Goal: Task Accomplishment & Management: Manage account settings

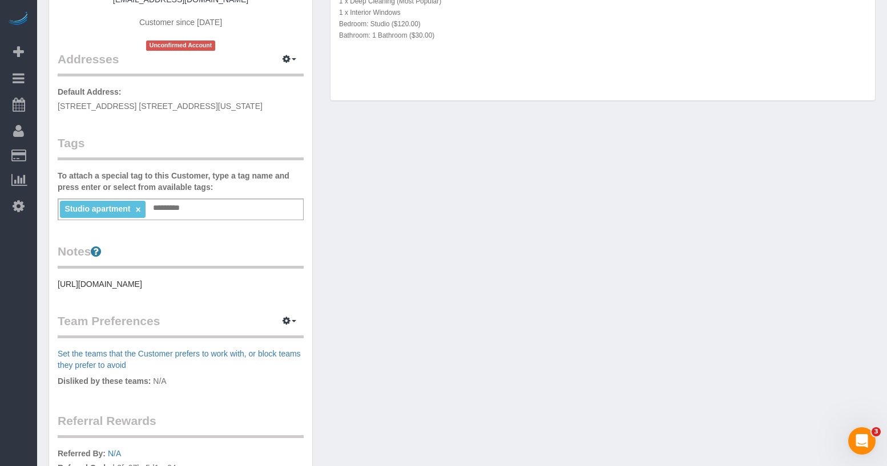
scroll to position [247, 0]
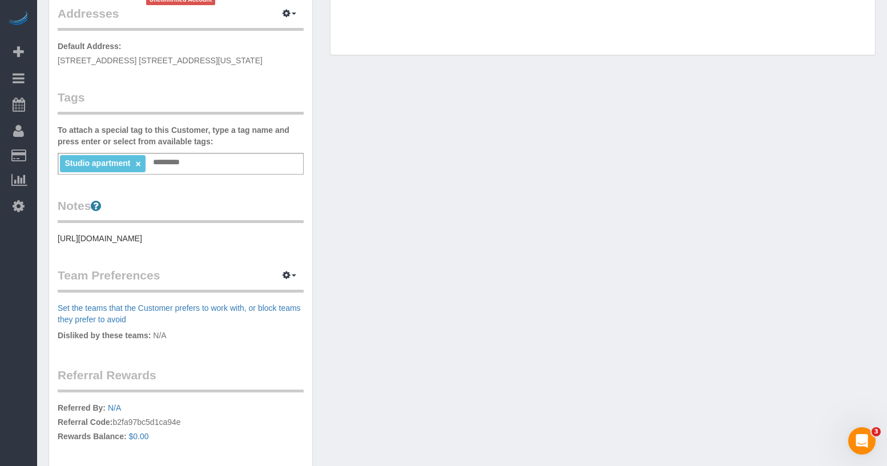
drag, startPoint x: 245, startPoint y: 269, endPoint x: 55, endPoint y: 243, distance: 191.3
click at [55, 243] on div "Customer Info Edit Contact Info Send Message Email Preferences Special Sales Ta…" at bounding box center [180, 179] width 263 height 766
copy pre "[URL][DOMAIN_NAME]"
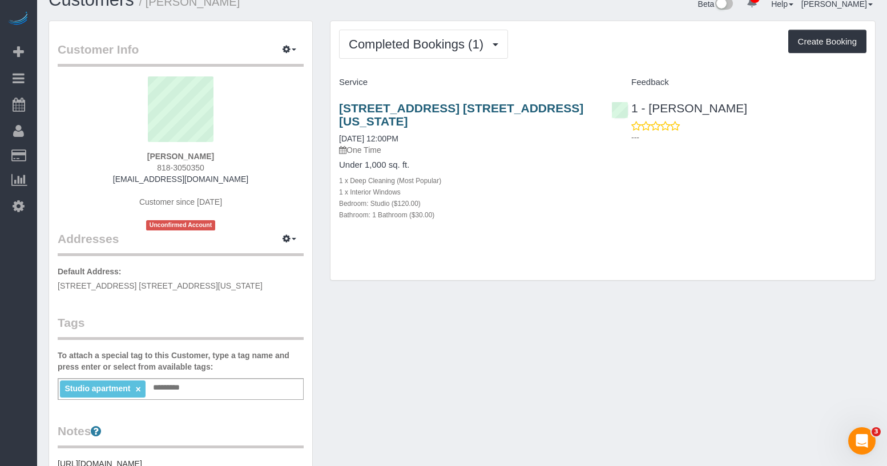
scroll to position [0, 0]
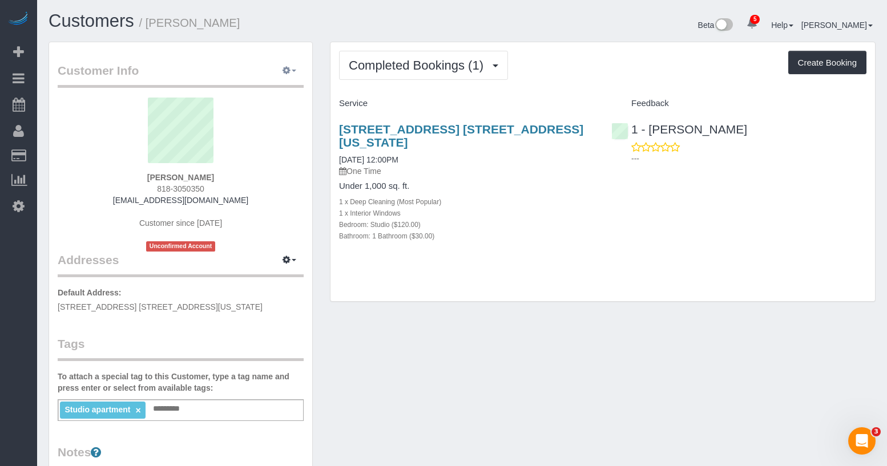
click at [288, 71] on icon "button" at bounding box center [287, 70] width 8 height 7
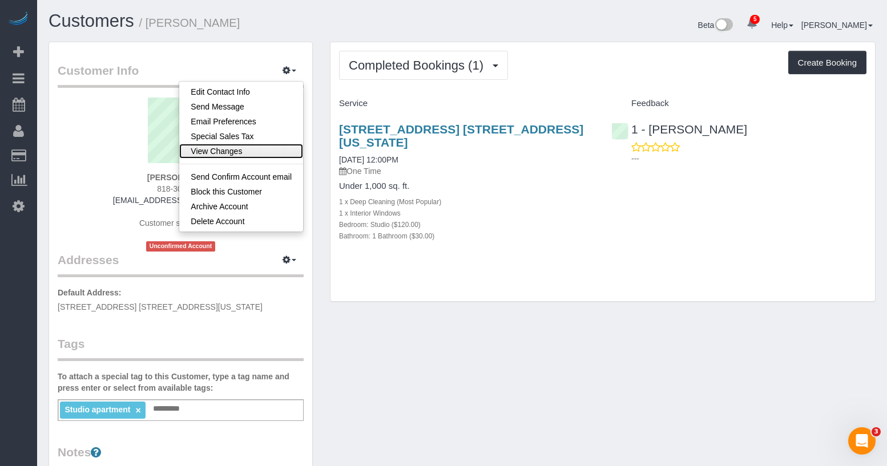
click at [228, 149] on link "View Changes" at bounding box center [241, 151] width 124 height 15
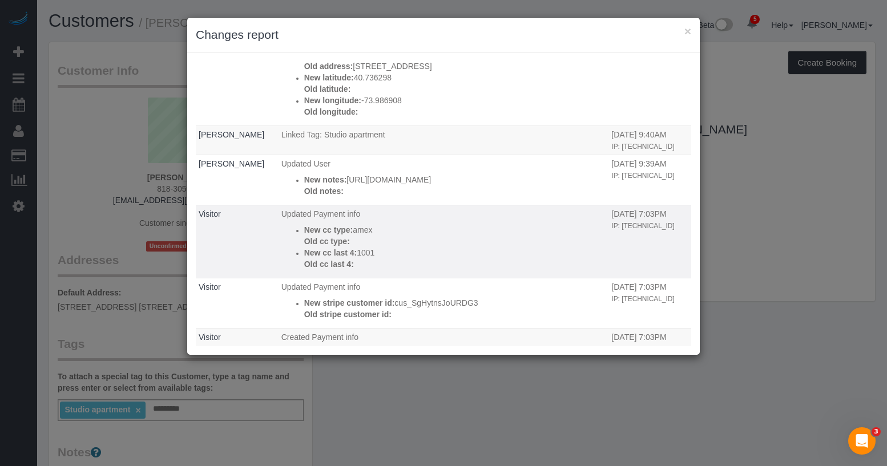
scroll to position [48, 1]
click at [690, 31] on button "×" at bounding box center [687, 31] width 7 height 12
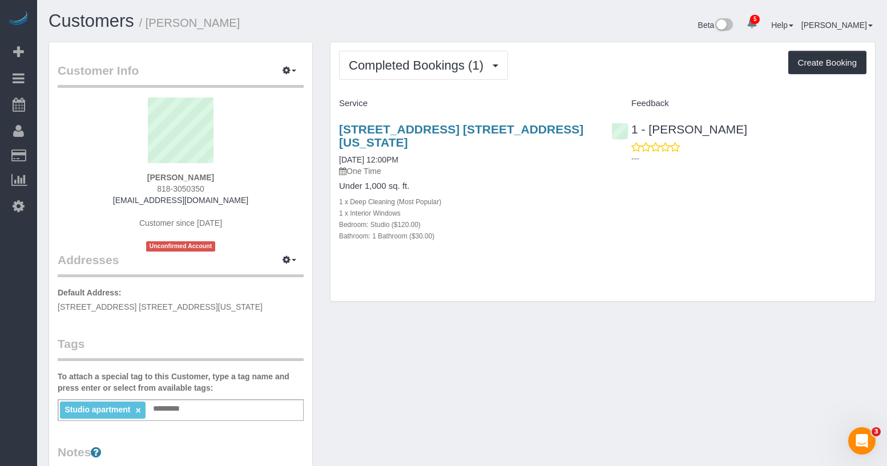
click at [139, 410] on link "×" at bounding box center [137, 411] width 5 height 10
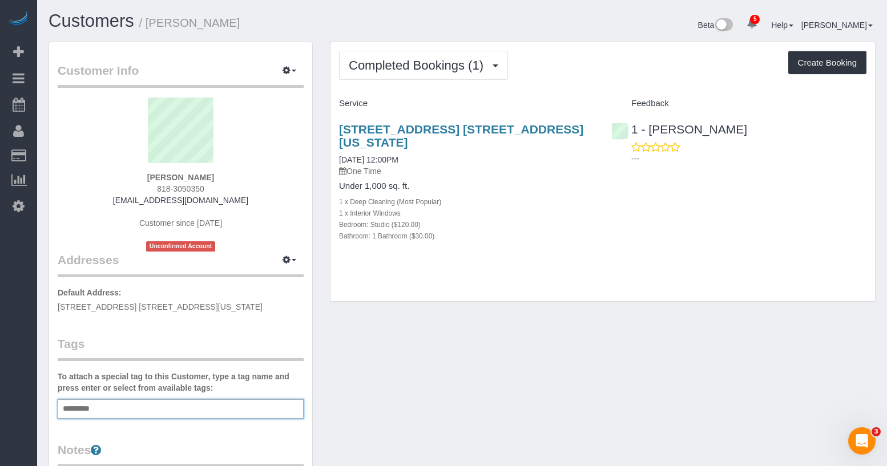
click at [156, 410] on div "Add a tag" at bounding box center [181, 409] width 246 height 19
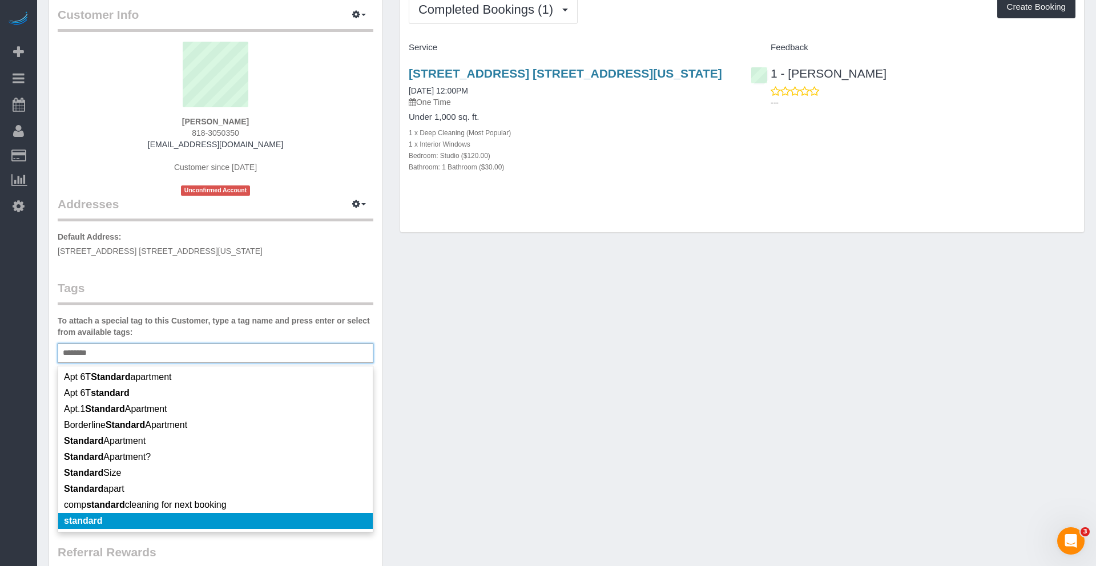
scroll to position [73, 0]
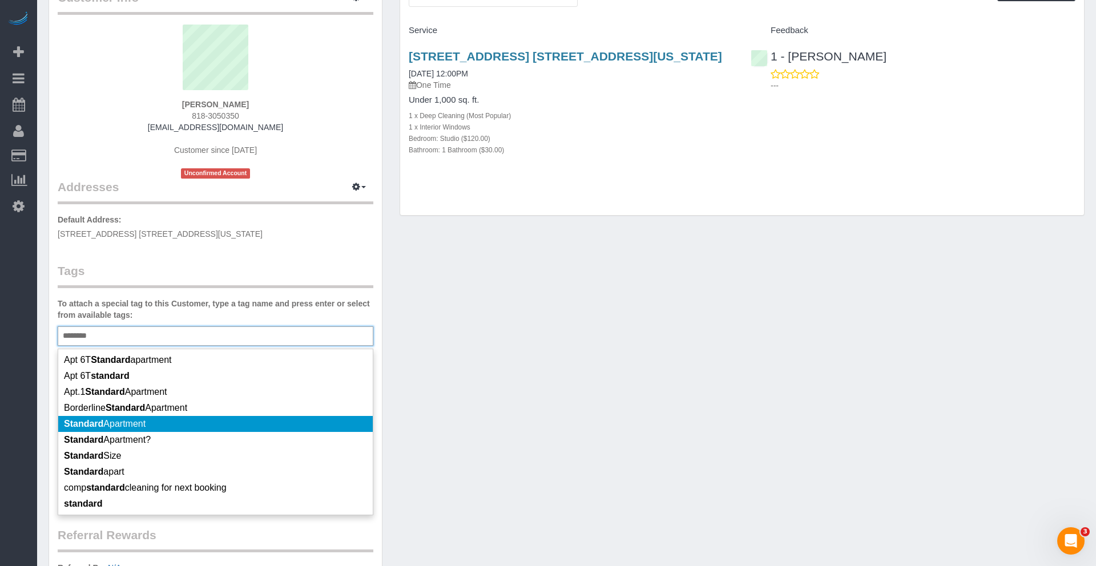
type input "********"
click at [144, 422] on span "Standard Apartment" at bounding box center [105, 424] width 82 height 10
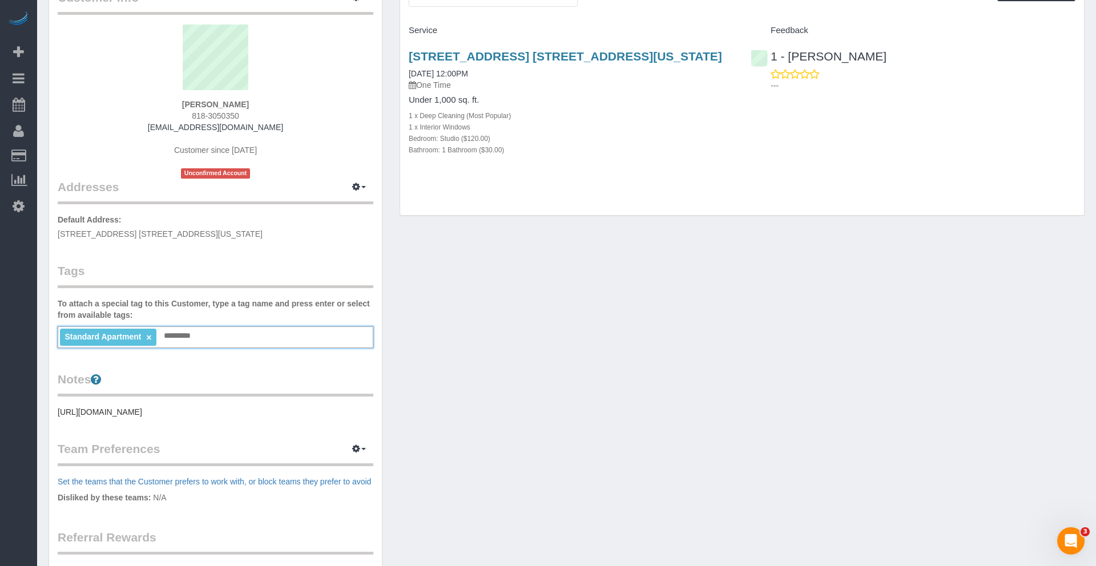
click at [205, 331] on div "Standard Apartment × Add a tag" at bounding box center [216, 337] width 316 height 22
click at [199, 338] on input "text" at bounding box center [180, 336] width 39 height 15
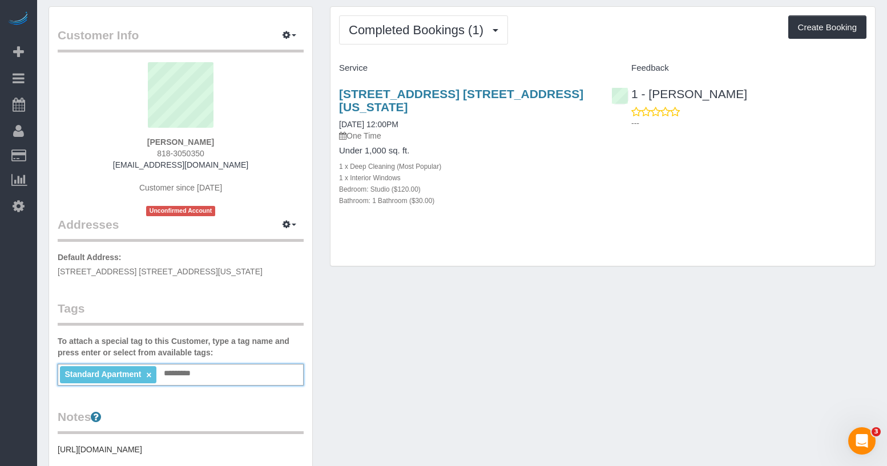
scroll to position [0, 0]
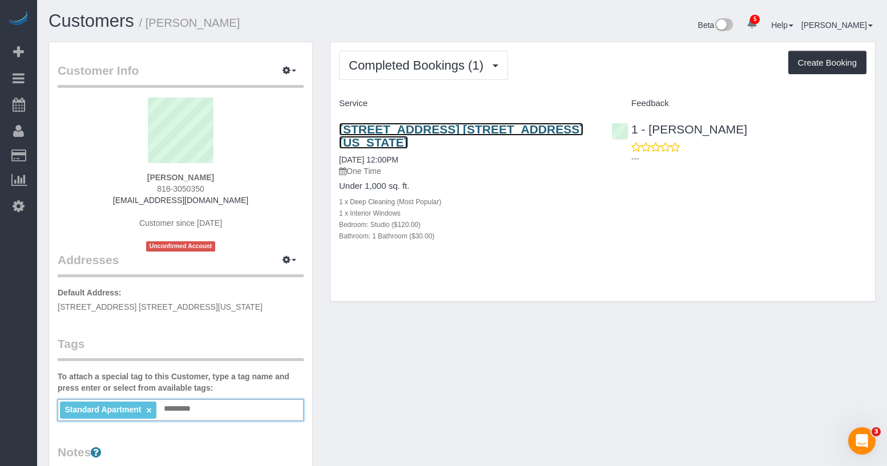
click at [411, 130] on link "130 East 18th Street, Apt. 3l, New York, NY 10003" at bounding box center [461, 136] width 244 height 26
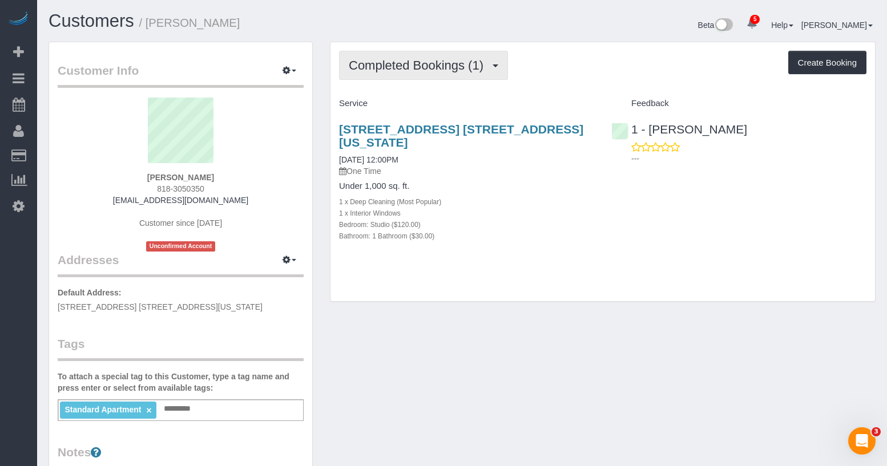
drag, startPoint x: 447, startPoint y: 68, endPoint x: 457, endPoint y: 74, distance: 11.3
click at [447, 68] on span "Completed Bookings (1)" at bounding box center [419, 65] width 140 height 14
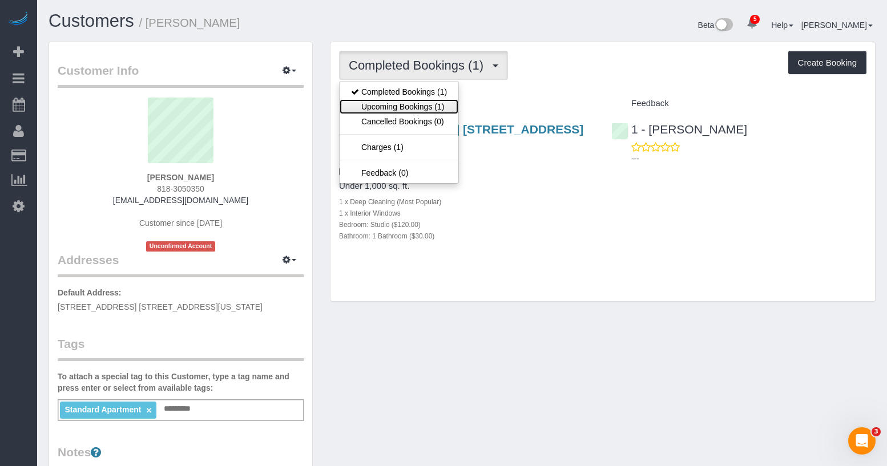
click at [392, 109] on link "Upcoming Bookings (1)" at bounding box center [399, 106] width 119 height 15
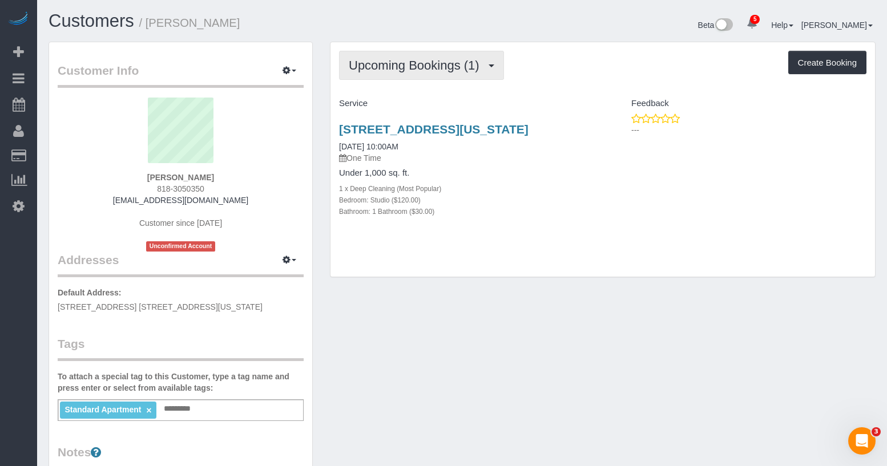
click at [459, 68] on span "Upcoming Bookings (1)" at bounding box center [417, 65] width 136 height 14
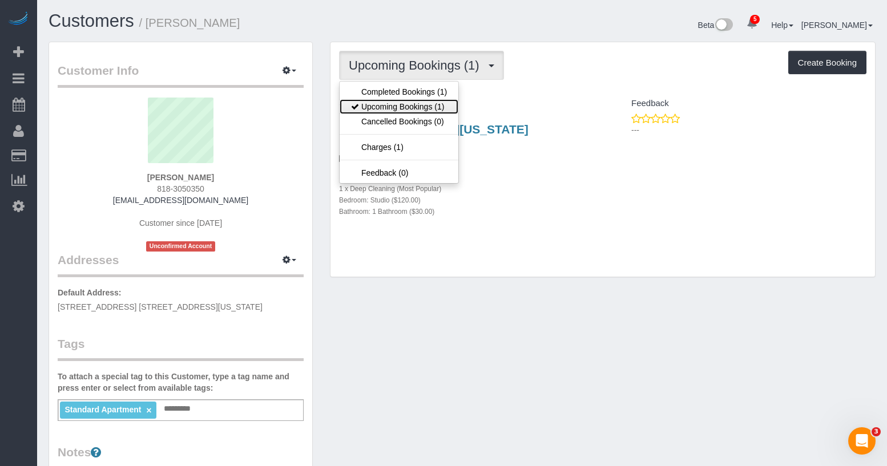
click at [419, 102] on link "Upcoming Bookings (1)" at bounding box center [399, 106] width 119 height 15
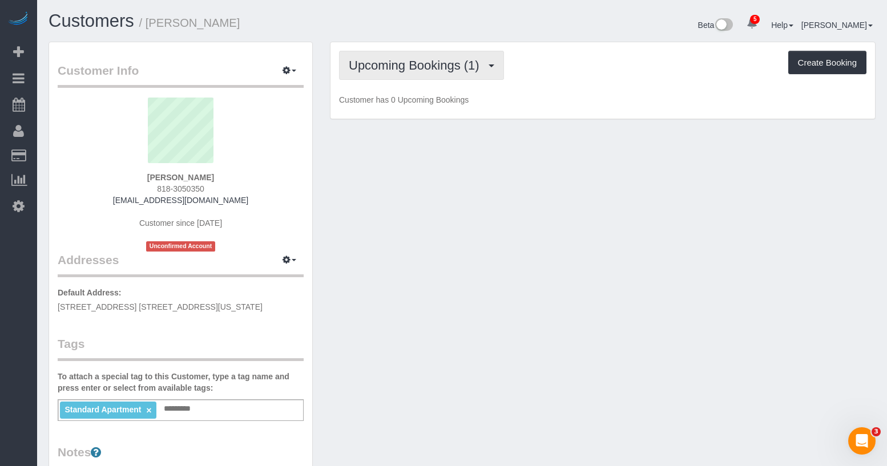
drag, startPoint x: 393, startPoint y: 63, endPoint x: 401, endPoint y: 70, distance: 10.9
click at [393, 63] on span "Upcoming Bookings (1)" at bounding box center [417, 65] width 136 height 14
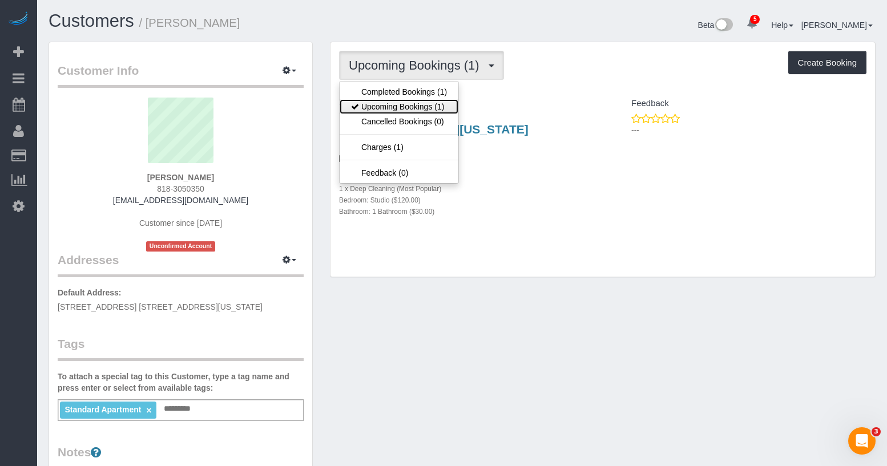
drag, startPoint x: 404, startPoint y: 103, endPoint x: 450, endPoint y: 120, distance: 49.6
click at [404, 103] on link "Upcoming Bookings (1)" at bounding box center [399, 106] width 119 height 15
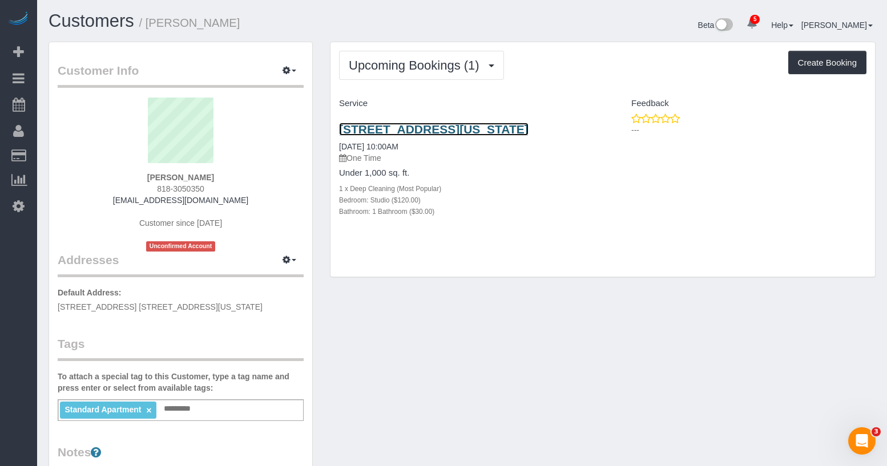
click at [400, 126] on link "130 East 18th Street, 3l, New York, NY 10003" at bounding box center [433, 129] width 189 height 13
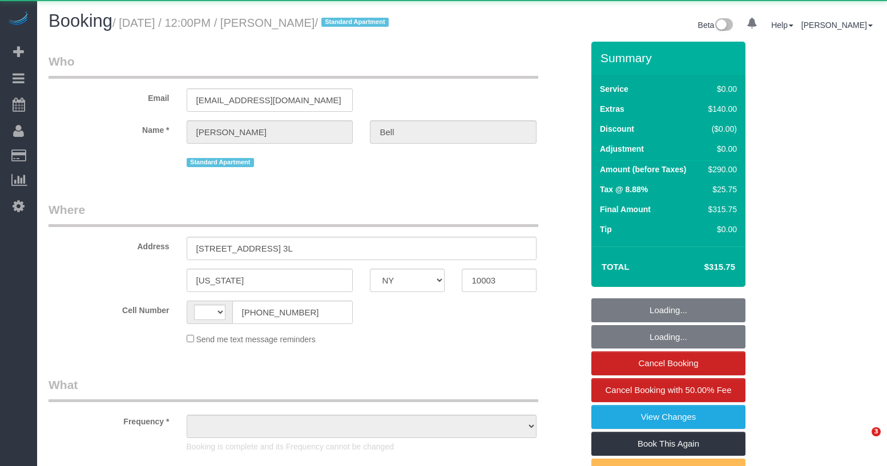
select select "NY"
select select "string:[GEOGRAPHIC_DATA]"
select select "object:779"
select select "number:89"
select select "number:90"
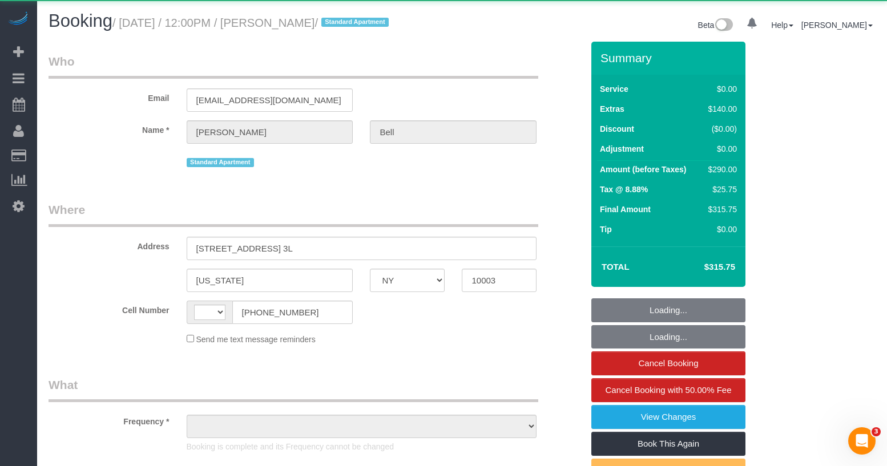
select select "number:15"
select select "number:5"
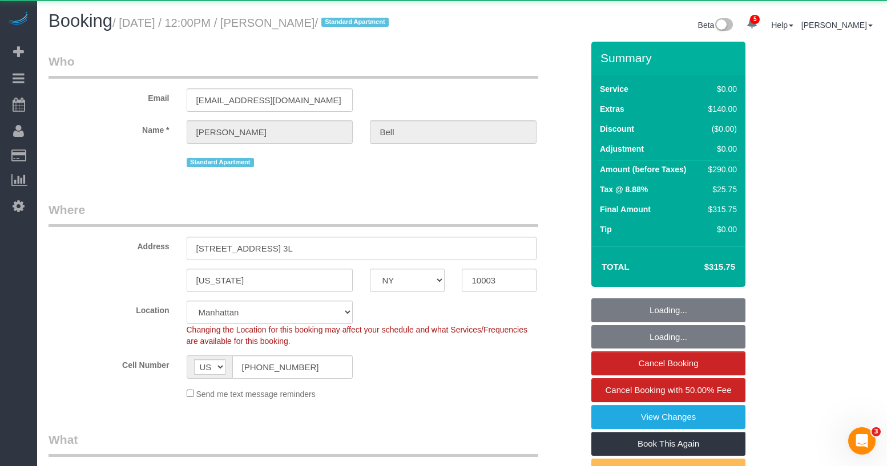
select select "object:1394"
select select "string:stripe-pm_1RkvOf4VGloSiKo7buQsl9Ya"
select select "spot1"
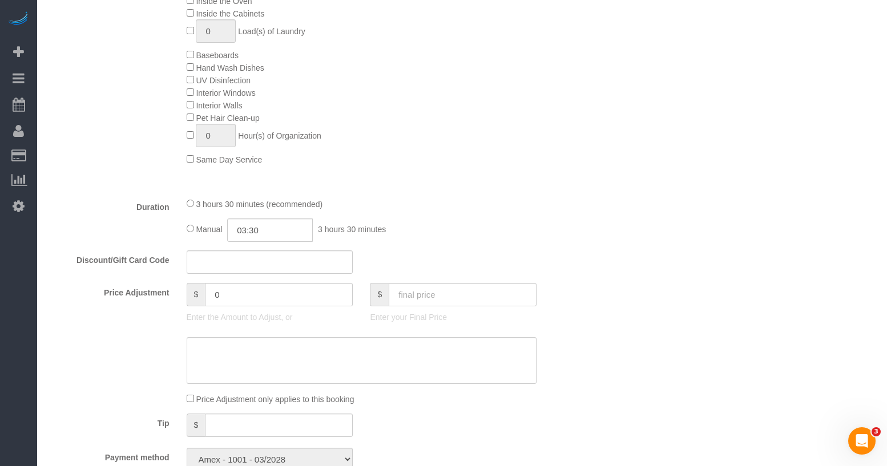
scroll to position [677, 0]
drag, startPoint x: 213, startPoint y: 204, endPoint x: 275, endPoint y: 203, distance: 61.1
click at [275, 203] on span "3 hours 30 minutes (recommended)" at bounding box center [259, 206] width 127 height 9
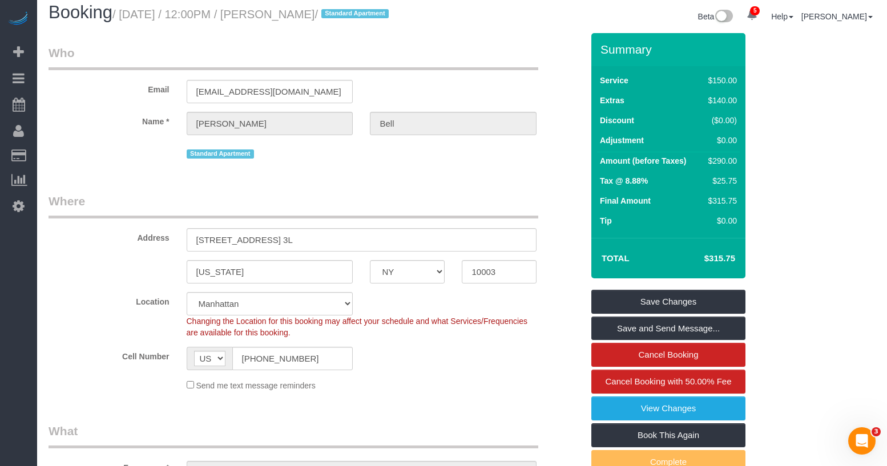
scroll to position [0, 0]
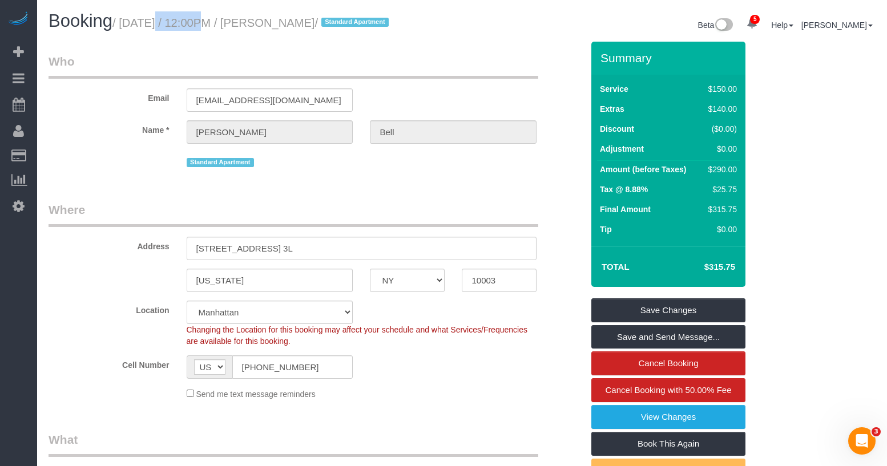
drag, startPoint x: 138, startPoint y: 26, endPoint x: 187, endPoint y: 22, distance: 48.6
click at [185, 22] on small "/ July 19, 2025 / 12:00PM / Nicholas Bell / Standard Apartment" at bounding box center [252, 23] width 280 height 13
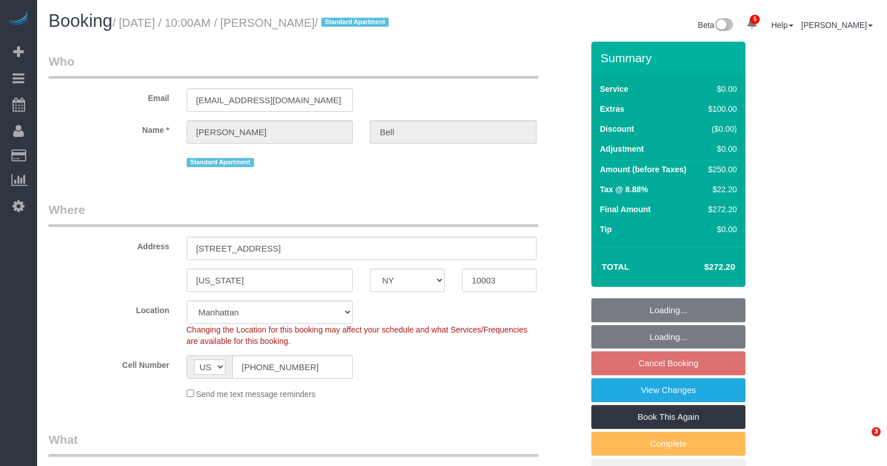
select select "NY"
select select "string:stripe-pm_1RuxPs4VGloSiKo7h06lx548"
select select "spot3"
select select "number:89"
select select "number:90"
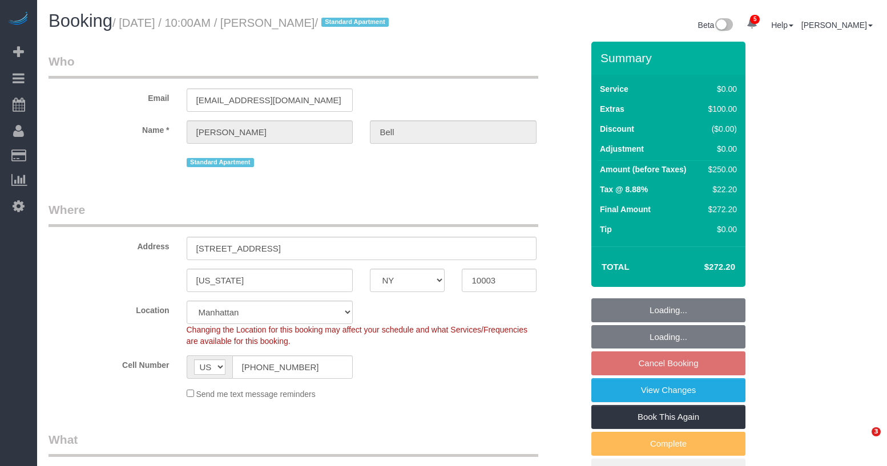
select select "number:15"
select select "number:5"
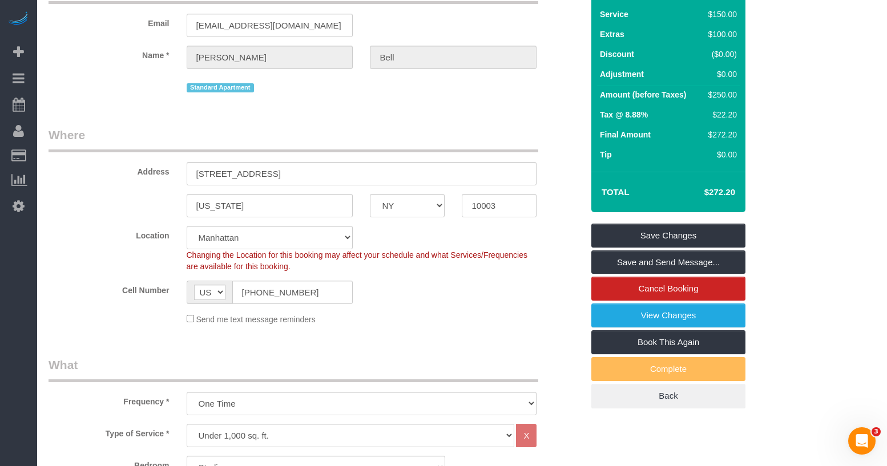
scroll to position [77, 0]
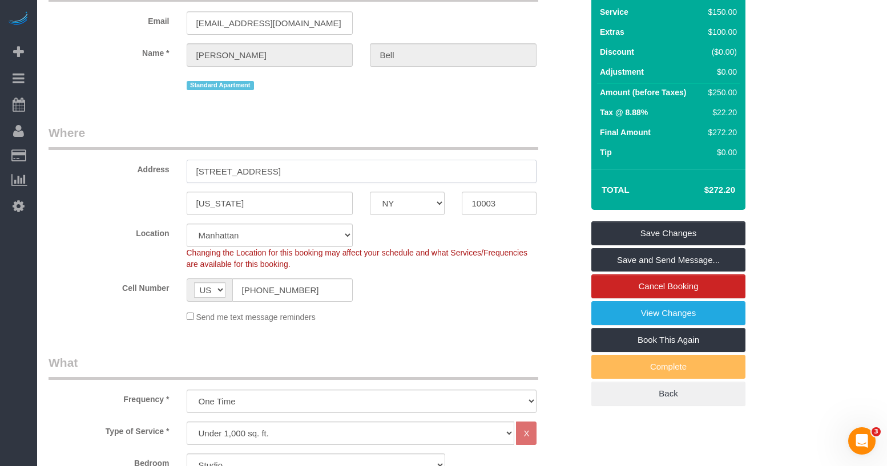
click at [288, 171] on input "[STREET_ADDRESS]" at bounding box center [362, 171] width 350 height 23
click at [312, 172] on input "[STREET_ADDRESS]" at bounding box center [362, 171] width 350 height 23
click at [221, 171] on input "[STREET_ADDRESS]" at bounding box center [362, 171] width 350 height 23
click at [207, 172] on input "[STREET_ADDRESS]" at bounding box center [362, 171] width 350 height 23
click at [212, 171] on input "[STREET_ADDRESS]" at bounding box center [362, 171] width 350 height 23
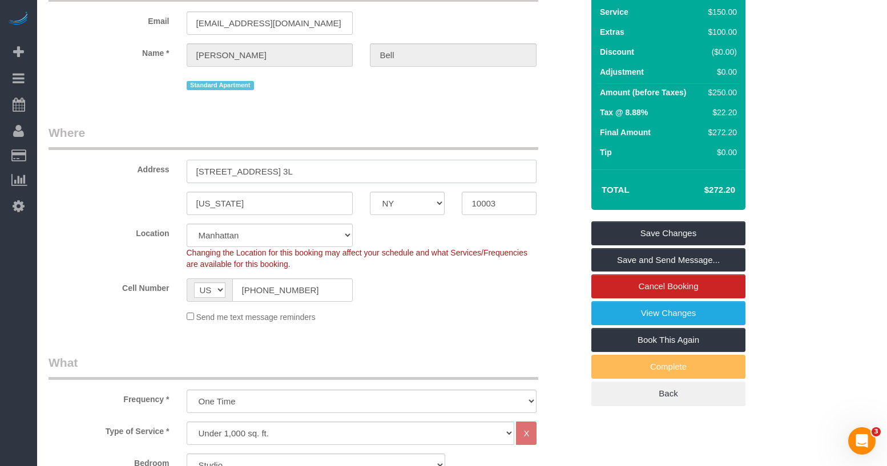
type input "[STREET_ADDRESS] 3L"
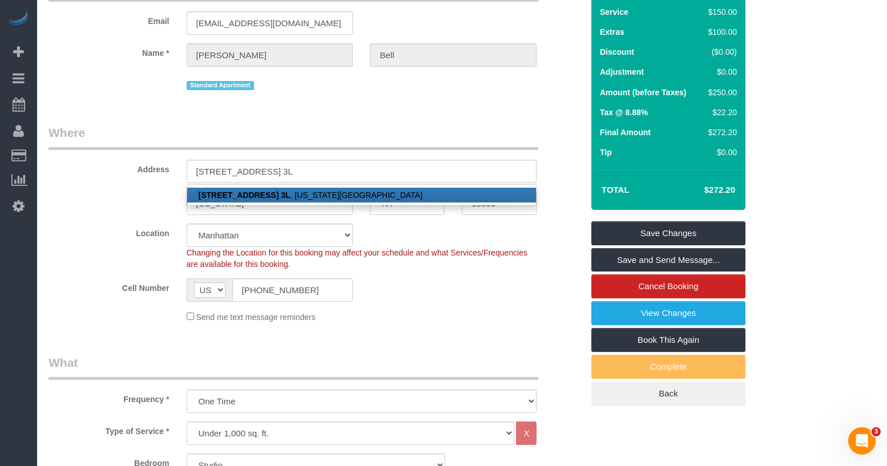
click at [432, 275] on sui-booking-location "Location [GEOGRAPHIC_DATA] [GEOGRAPHIC_DATA] [GEOGRAPHIC_DATA] [GEOGRAPHIC_DATA…" at bounding box center [316, 273] width 534 height 99
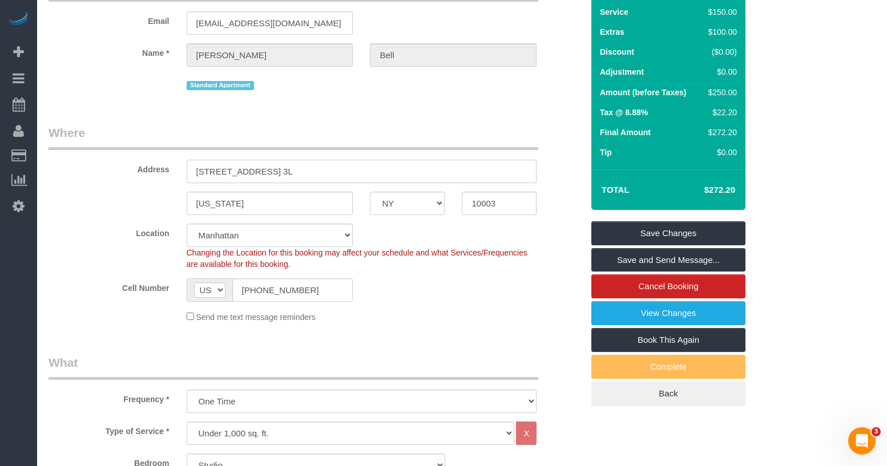
click at [322, 175] on input "[STREET_ADDRESS] 3L" at bounding box center [362, 171] width 350 height 23
click at [451, 289] on div "Cell Number AF AL DZ AD AO AI AQ AG AR AM AW AU AT AZ BS BH BD BB BY BE BZ BJ B…" at bounding box center [315, 290] width 551 height 23
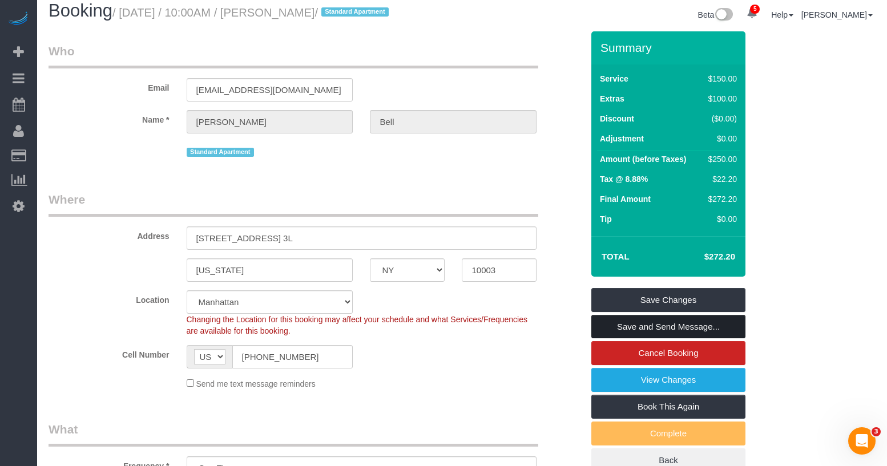
scroll to position [0, 0]
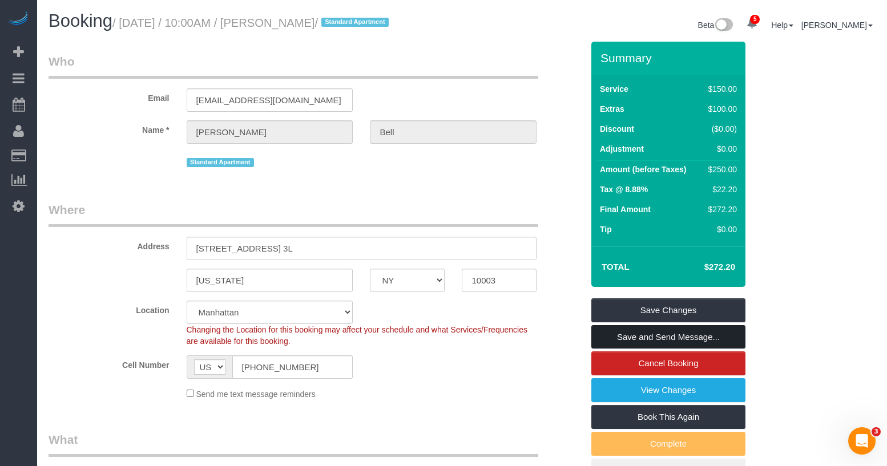
click at [636, 339] on link "Save and Send Message..." at bounding box center [668, 337] width 154 height 24
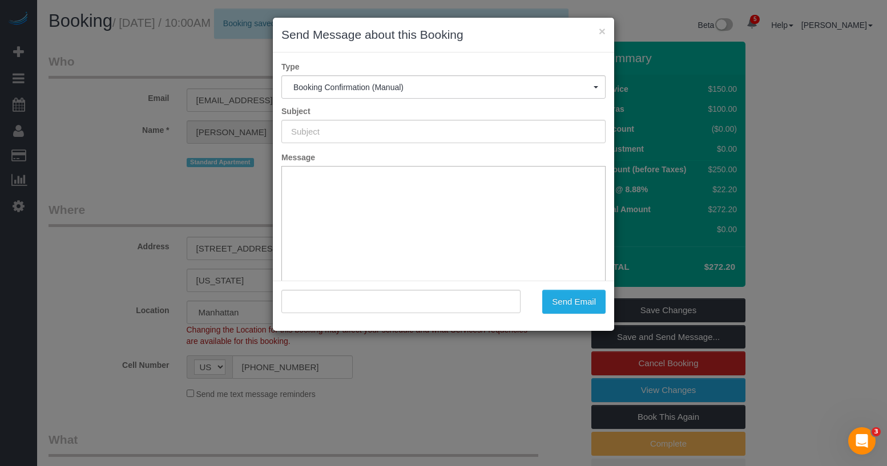
type input "Cleaning Confirmed for [DATE] 10:00am"
type input ""[PERSON_NAME]" <[EMAIL_ADDRESS][DOMAIN_NAME]>"
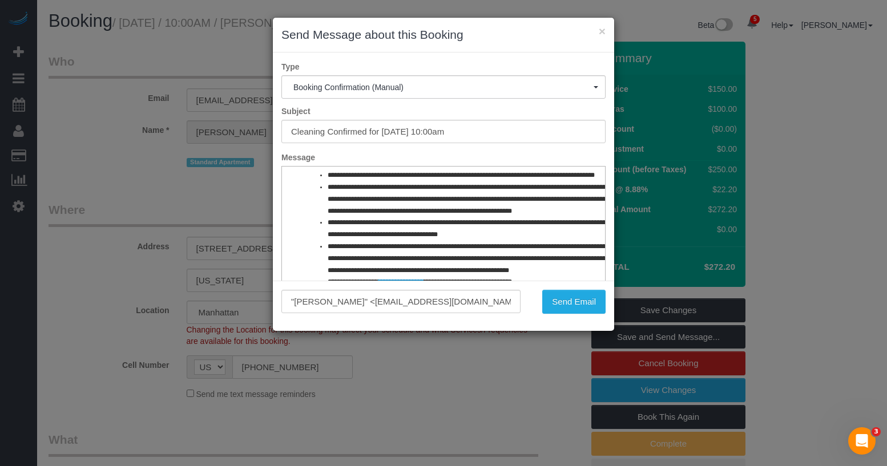
scroll to position [534, 0]
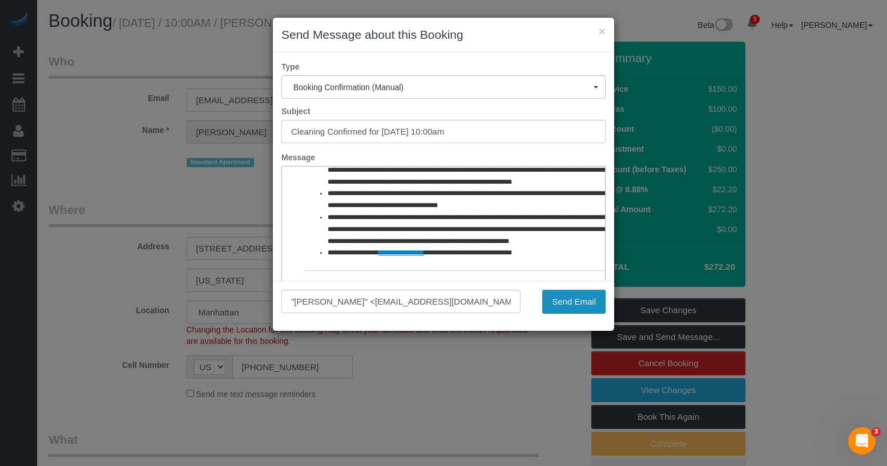
click at [559, 302] on button "Send Email" at bounding box center [573, 302] width 63 height 24
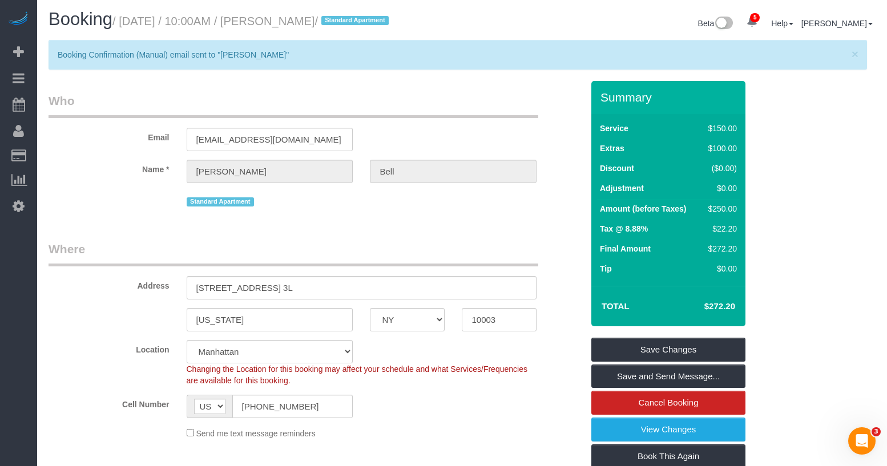
scroll to position [0, 0]
